Goal: Navigation & Orientation: Find specific page/section

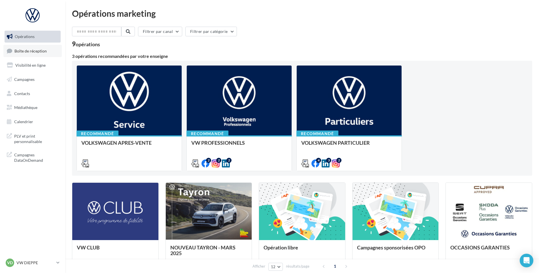
click at [28, 56] on link "Boîte de réception" at bounding box center [32, 51] width 58 height 12
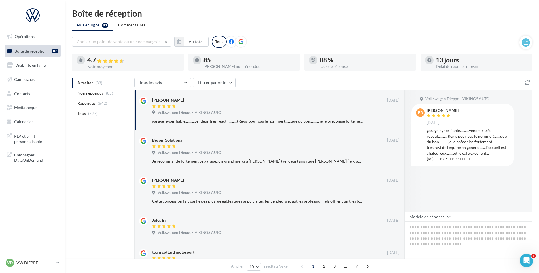
drag, startPoint x: 43, startPoint y: 261, endPoint x: 45, endPoint y: 256, distance: 5.9
click at [43, 261] on p "VW DIEPPE" at bounding box center [35, 263] width 38 height 6
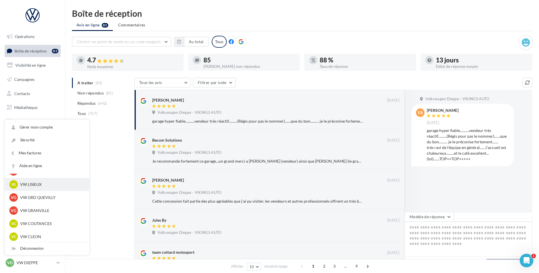
scroll to position [142, 0]
click at [43, 194] on div "VG VW GRANVILLE vw-gra-vau" at bounding box center [46, 197] width 75 height 9
